Goal: Transaction & Acquisition: Purchase product/service

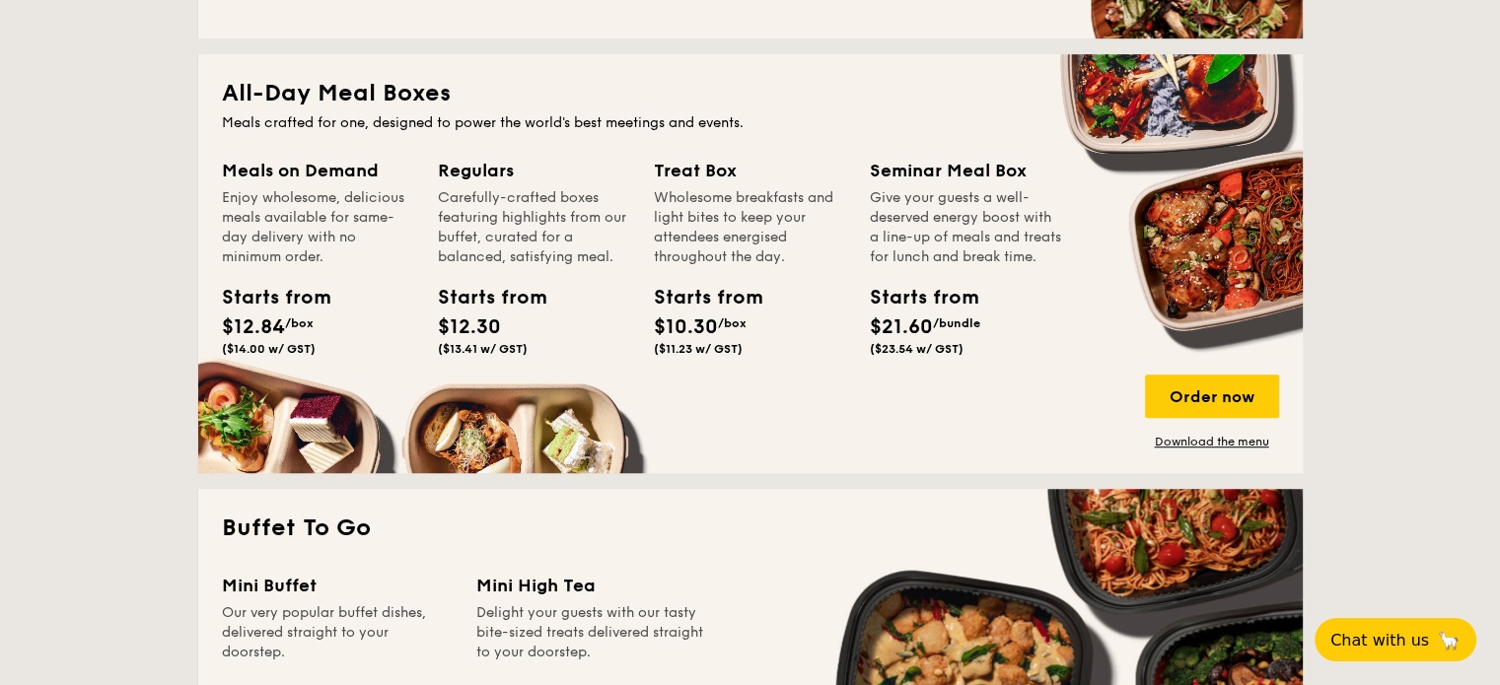
scroll to position [1282, 0]
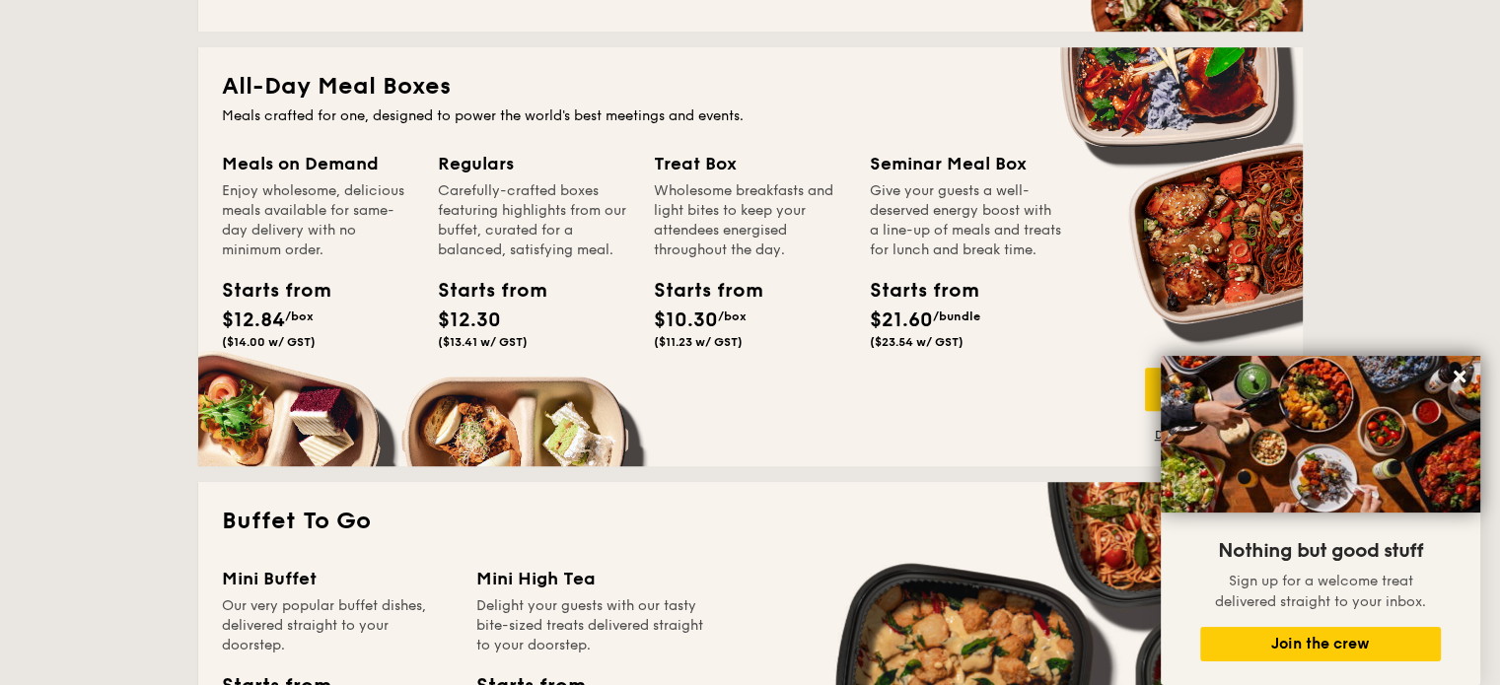
click at [323, 376] on div "Meals on Demand Enjoy wholesome, delicious meals available for same-day deliver…" at bounding box center [330, 277] width 216 height 254
click at [311, 401] on div "Meals on Demand Enjoy wholesome, delicious meals available for same-day deliver…" at bounding box center [330, 277] width 216 height 254
click at [522, 413] on div "Meals on Demand Enjoy wholesome, delicious meals available for same-day deliver…" at bounding box center [750, 296] width 1057 height 293
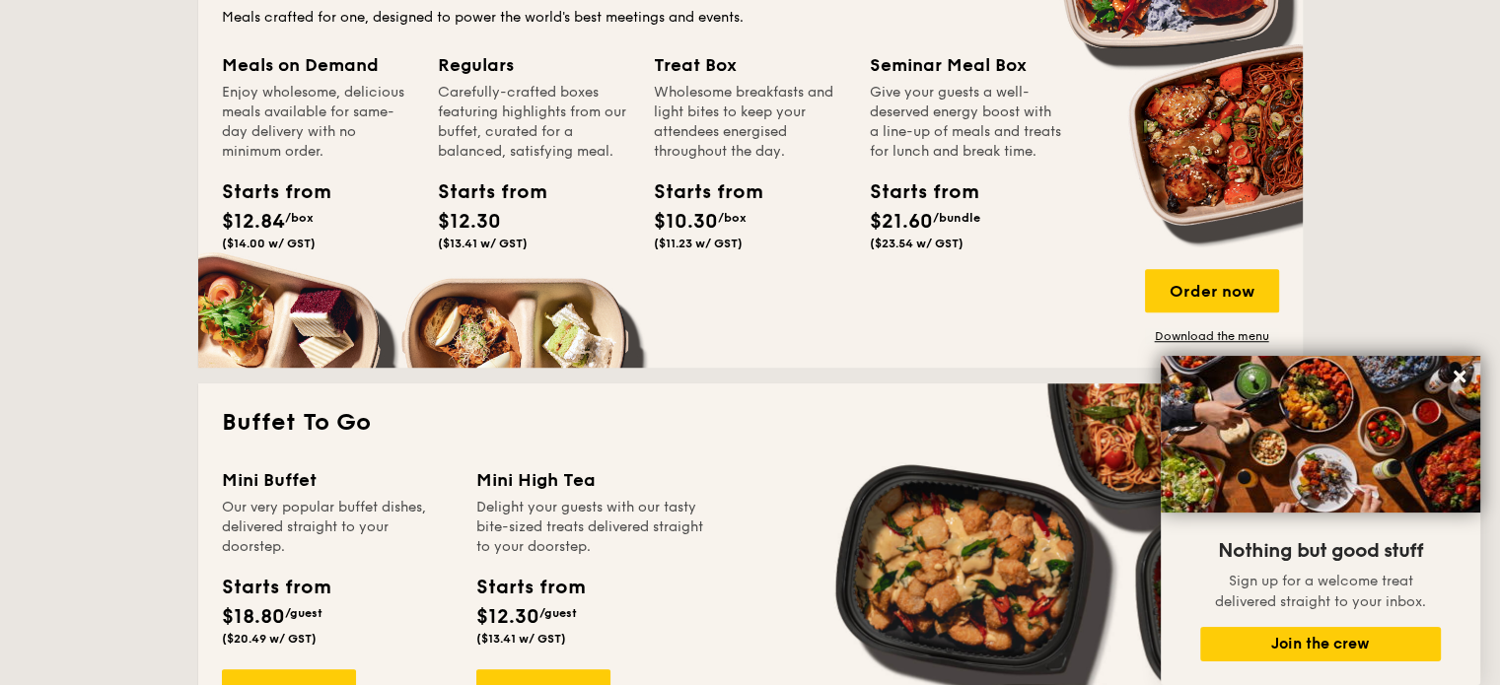
scroll to position [1479, 0]
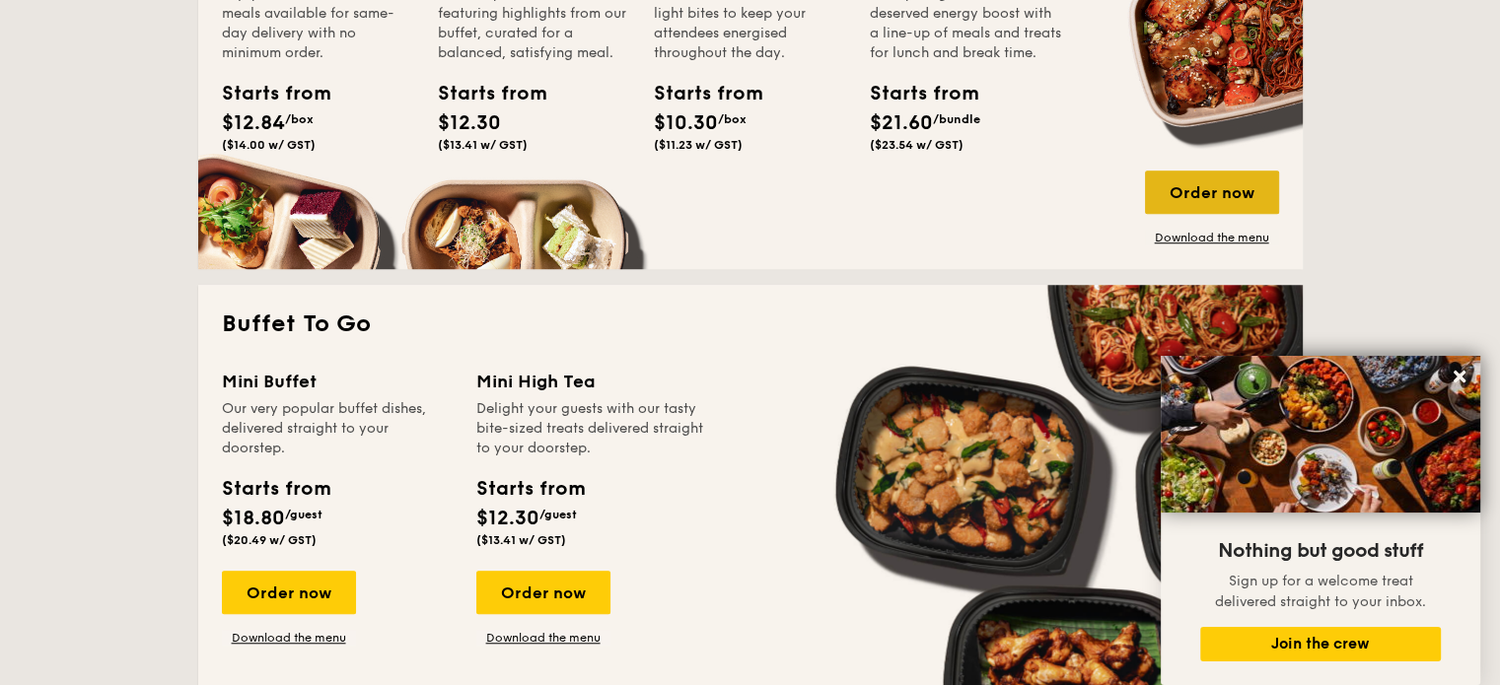
click at [1244, 197] on div "Order now" at bounding box center [1212, 192] width 134 height 43
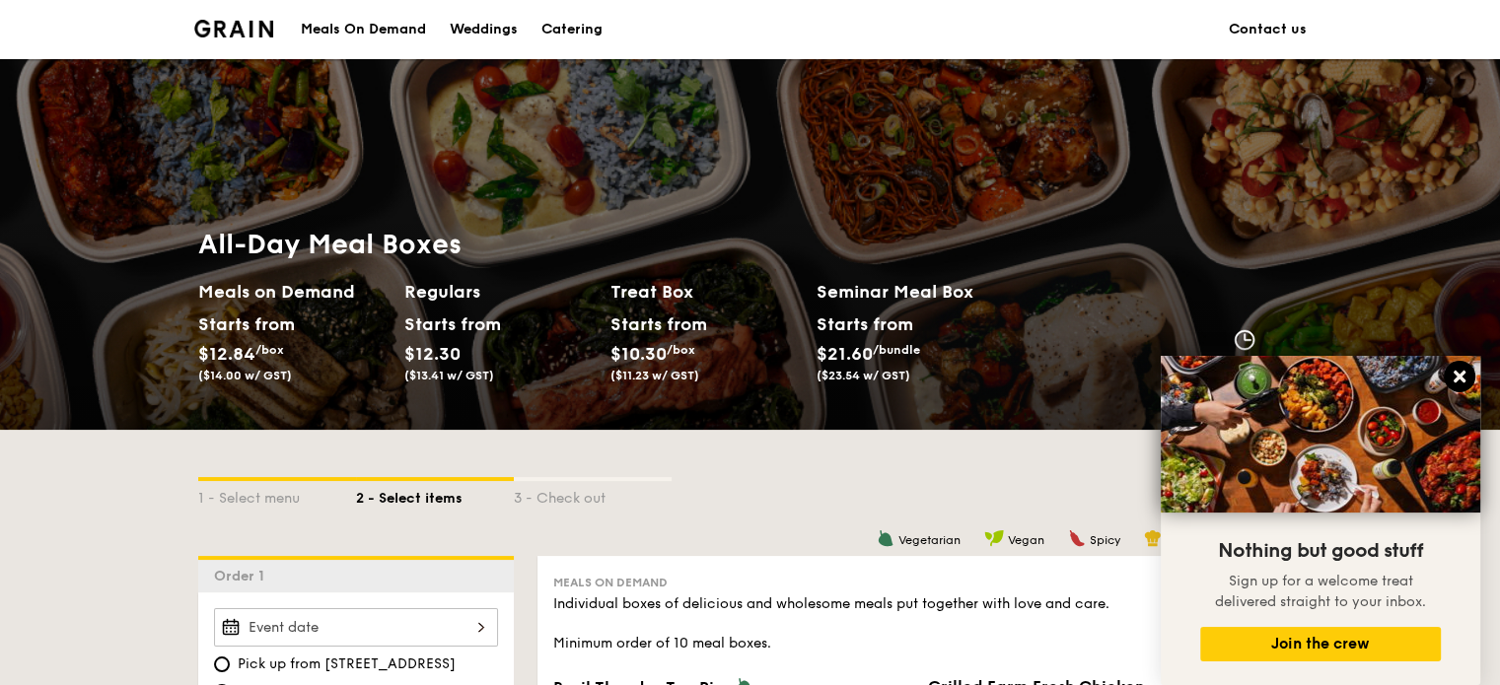
click at [1460, 370] on icon at bounding box center [1459, 377] width 18 height 18
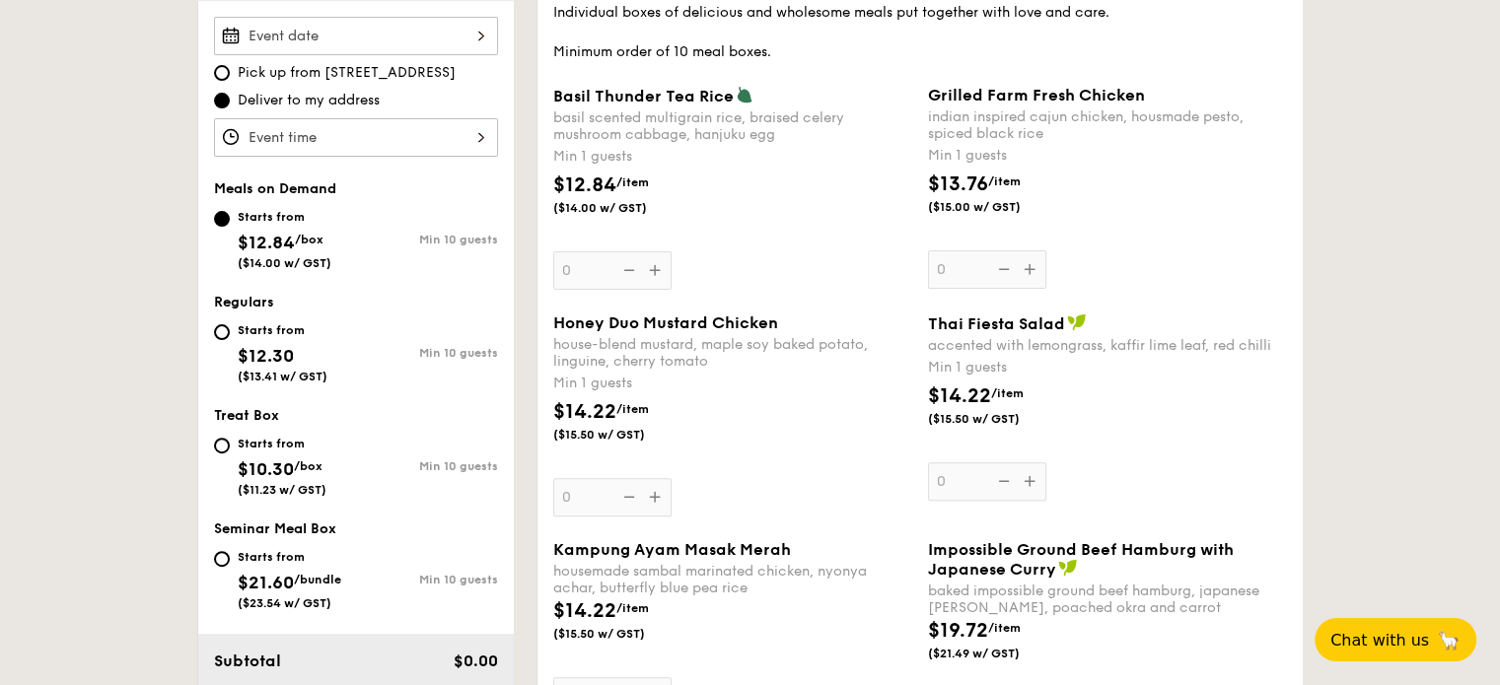
scroll to position [592, 0]
drag, startPoint x: 778, startPoint y: 323, endPoint x: 542, endPoint y: 322, distance: 235.6
click at [542, 322] on div "Meals on Demand Individual boxes of delicious and wholesome meals put together …" at bounding box center [919, 483] width 765 height 1037
copy span "Honey Duo Mustard Chicken"
